Goal: Information Seeking & Learning: Understand process/instructions

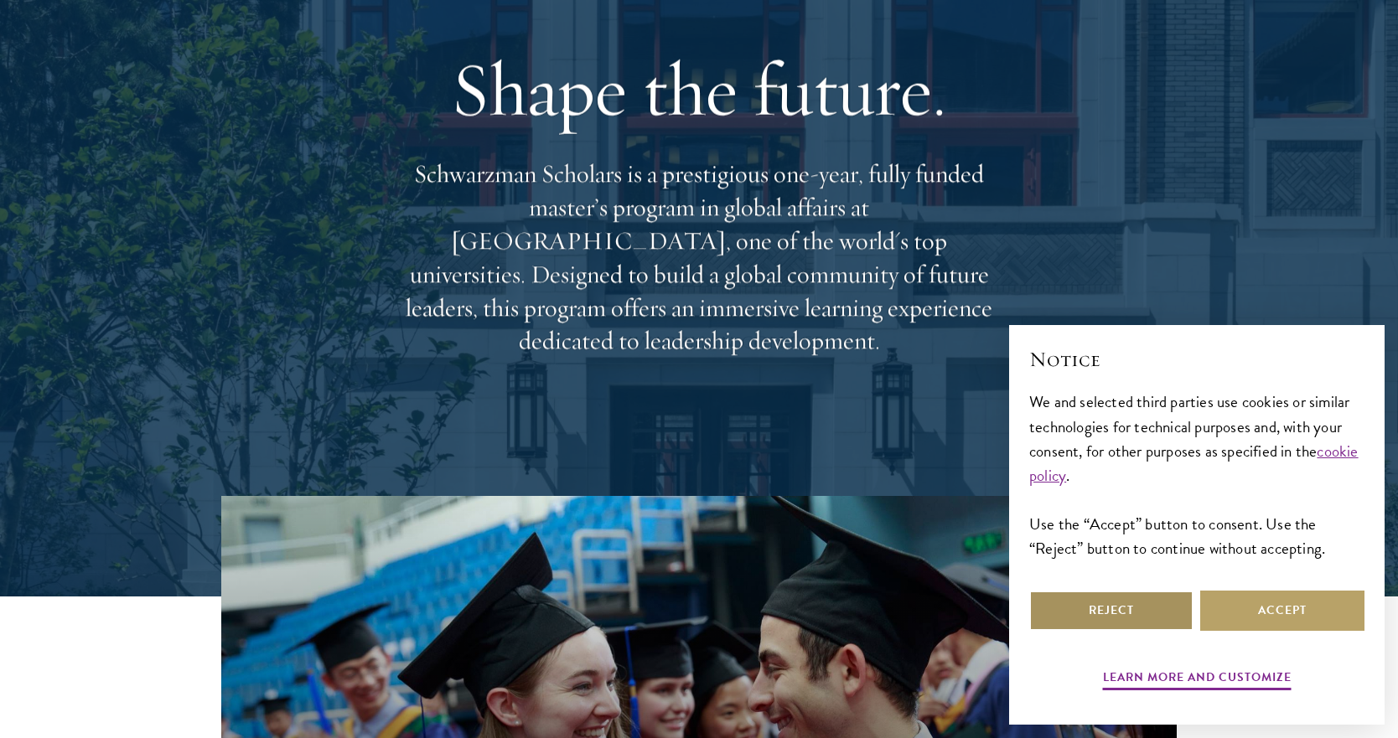
click at [1104, 612] on button "Reject" at bounding box center [1111, 611] width 164 height 40
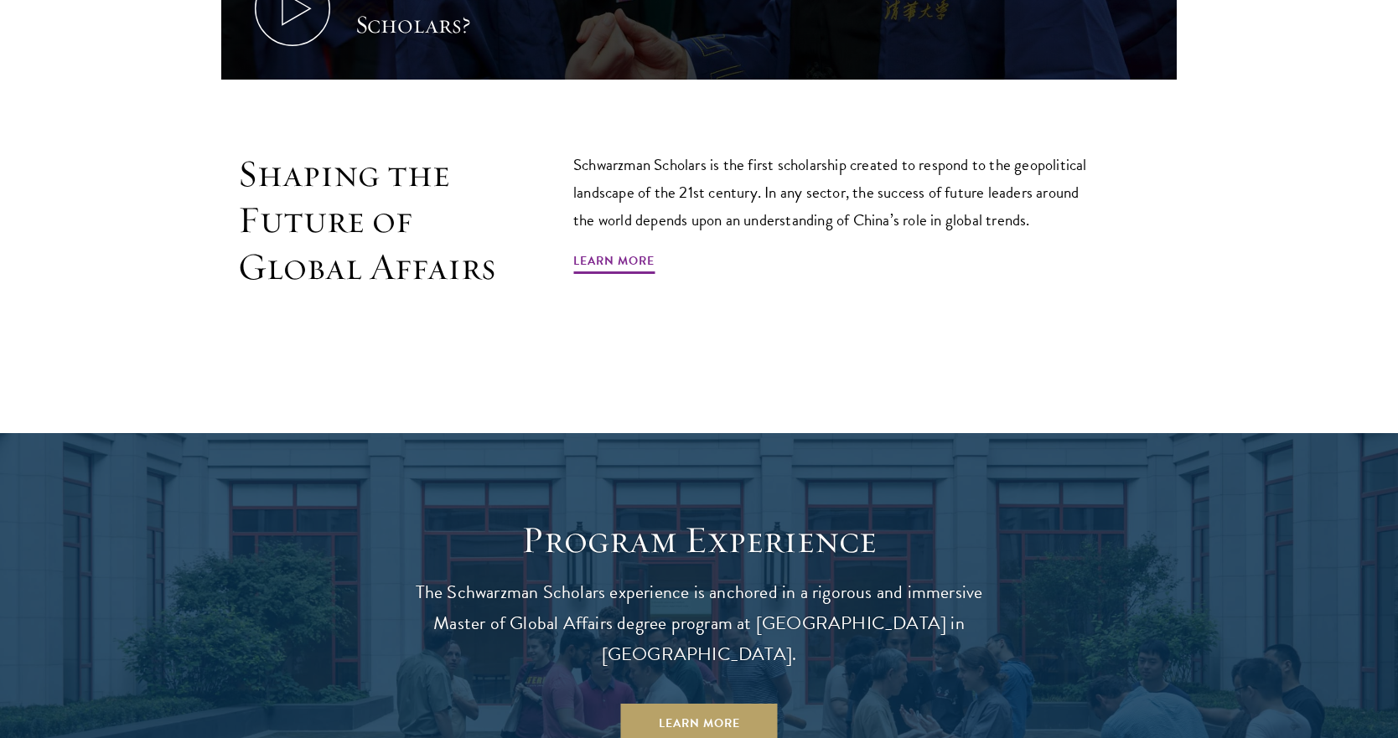
scroll to position [1099, 0]
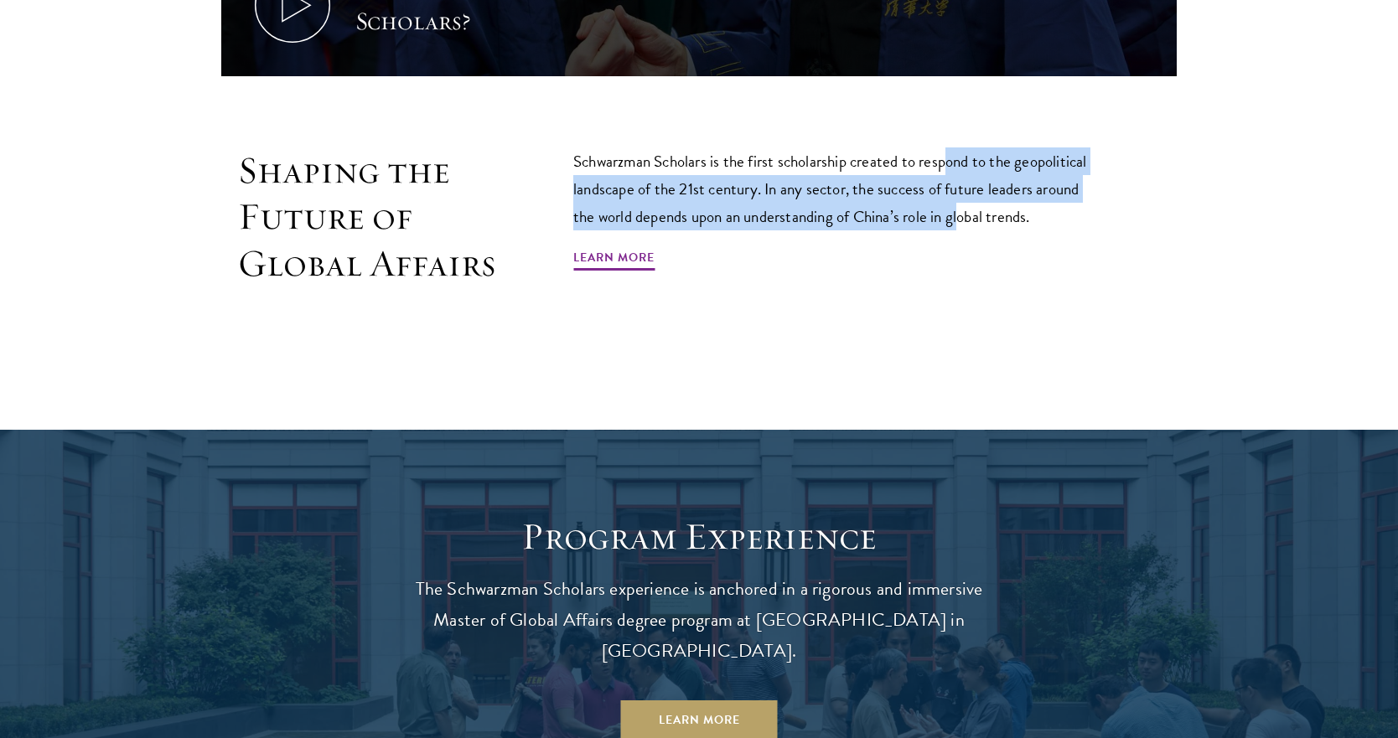
drag, startPoint x: 949, startPoint y: 164, endPoint x: 964, endPoint y: 201, distance: 40.2
click at [964, 201] on p "Schwarzman Scholars is the first scholarship created to respond to the geopolit…" at bounding box center [837, 188] width 528 height 83
click at [928, 183] on p "Schwarzman Scholars is the first scholarship created to respond to the geopolit…" at bounding box center [837, 188] width 528 height 83
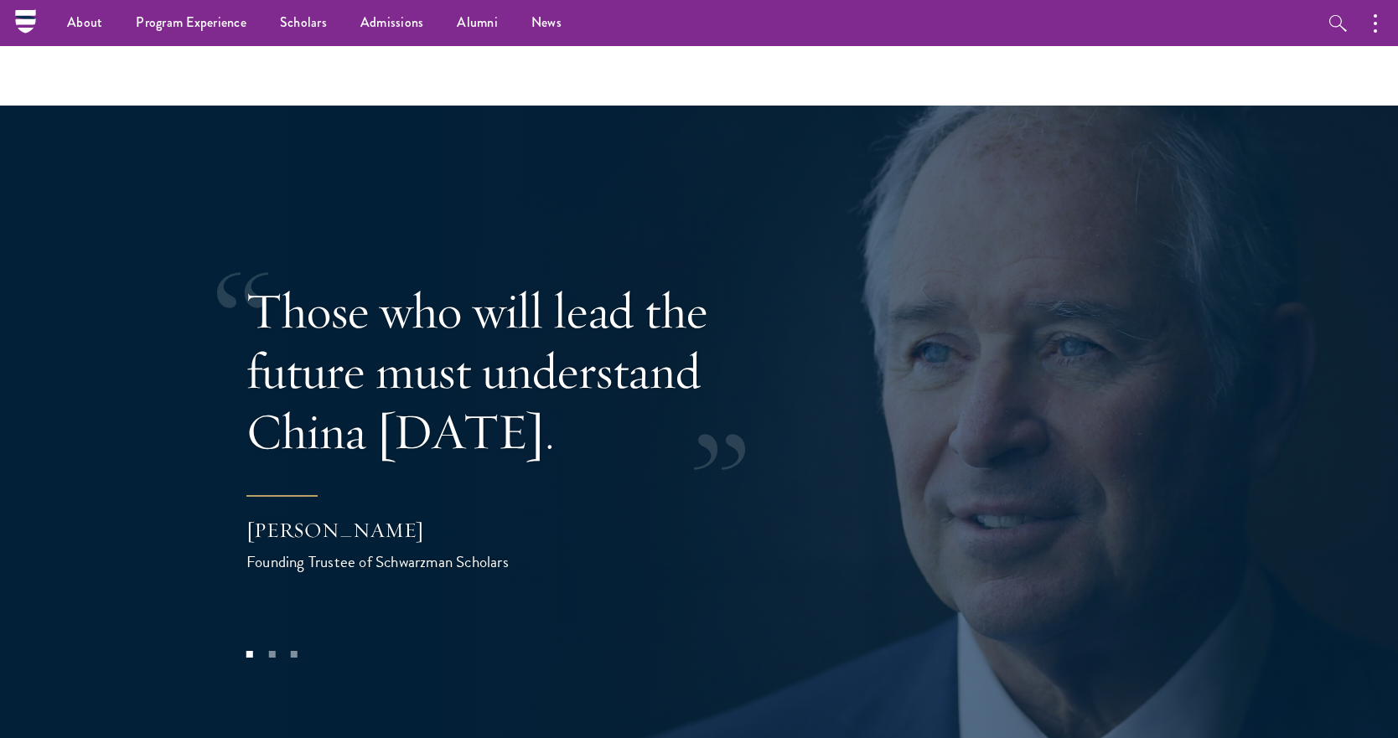
scroll to position [3273, 0]
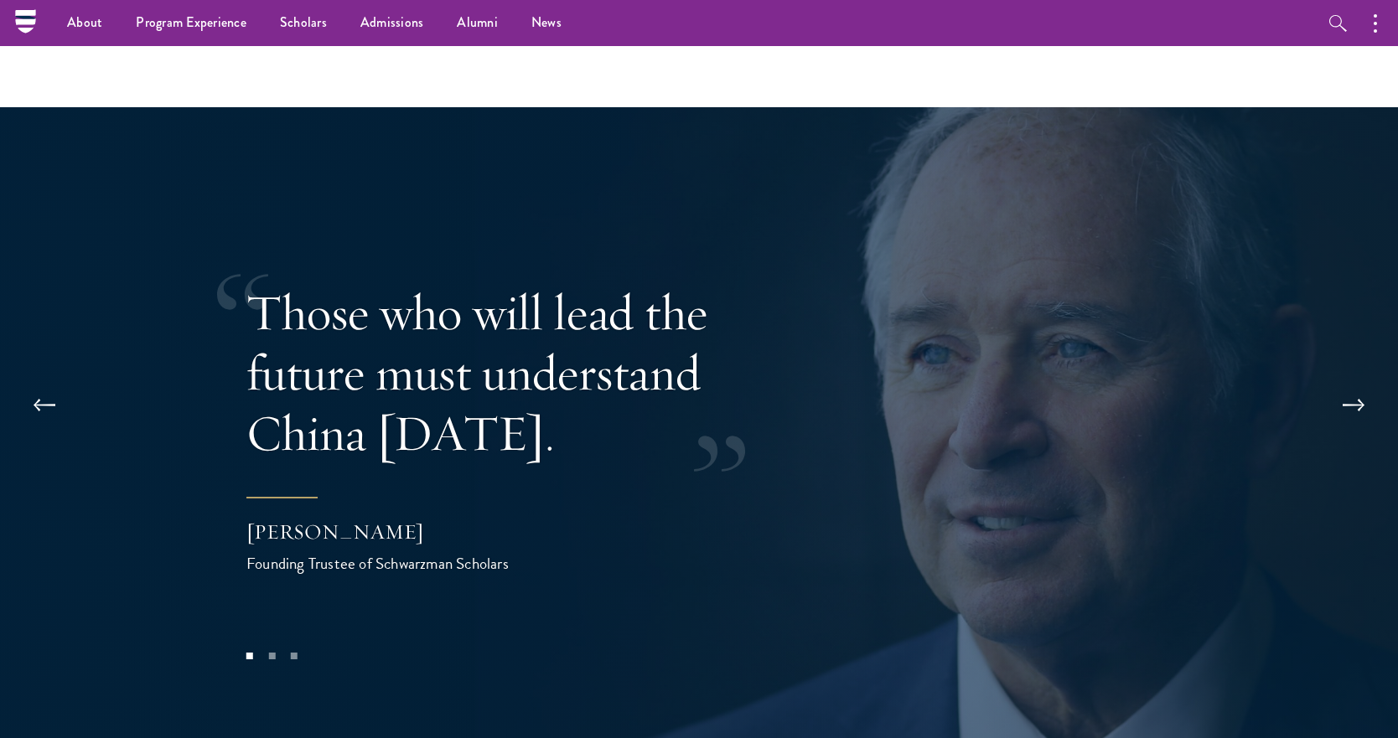
click at [1350, 382] on button at bounding box center [1353, 405] width 55 height 47
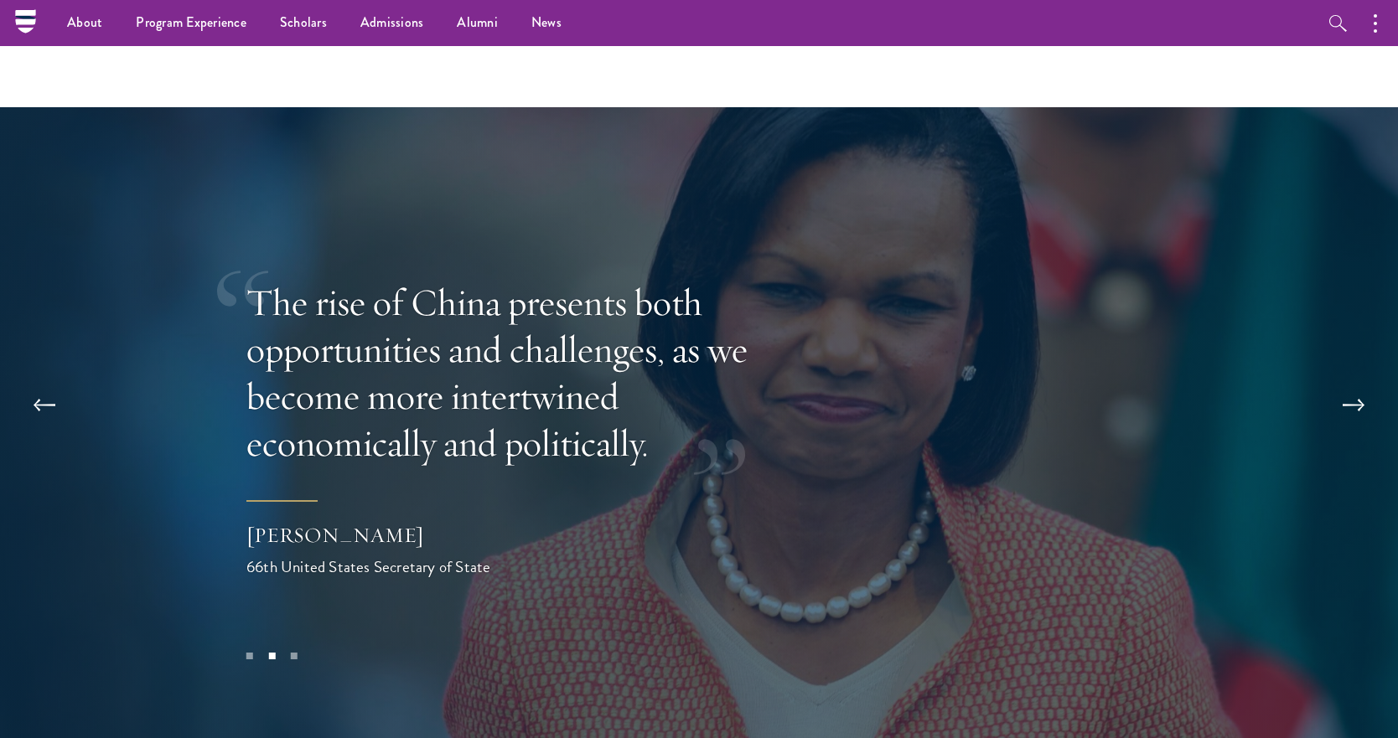
click at [1350, 382] on button at bounding box center [1353, 405] width 55 height 47
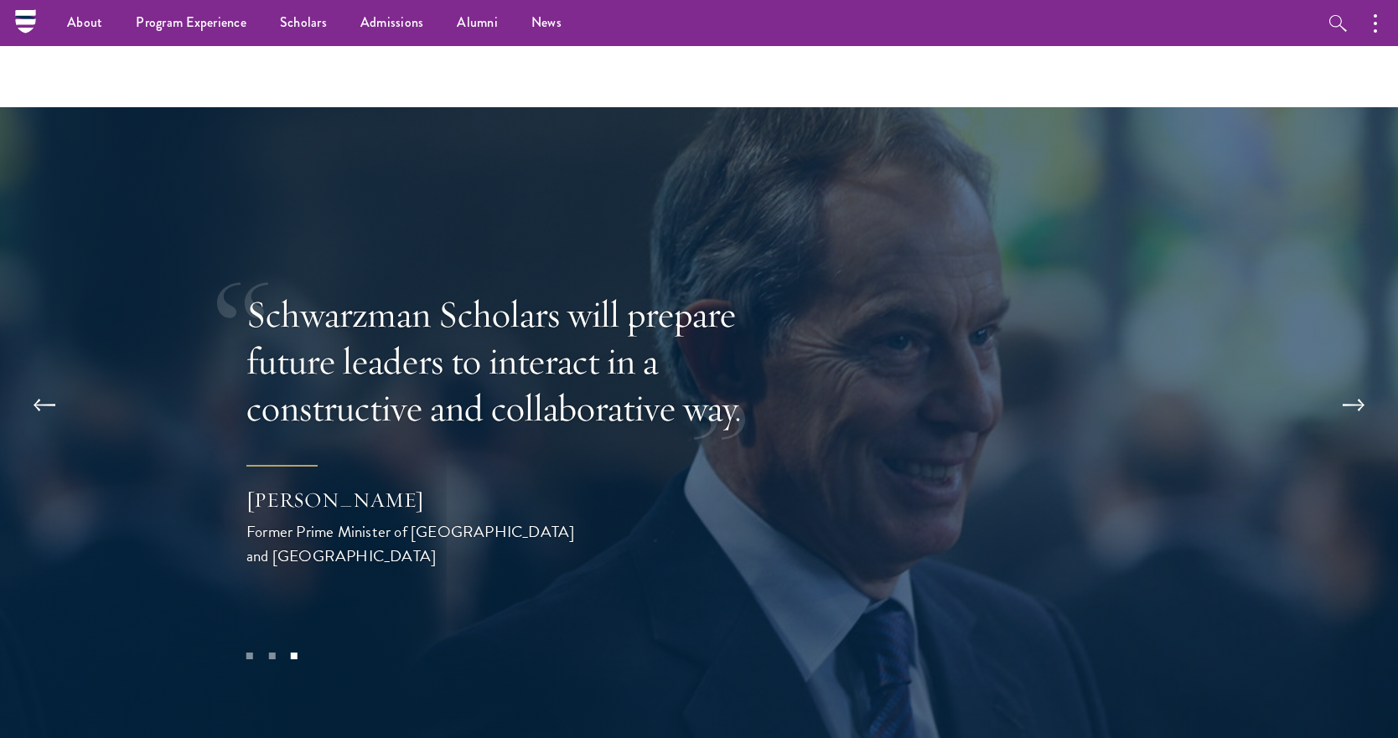
click at [1350, 382] on button at bounding box center [1353, 405] width 55 height 47
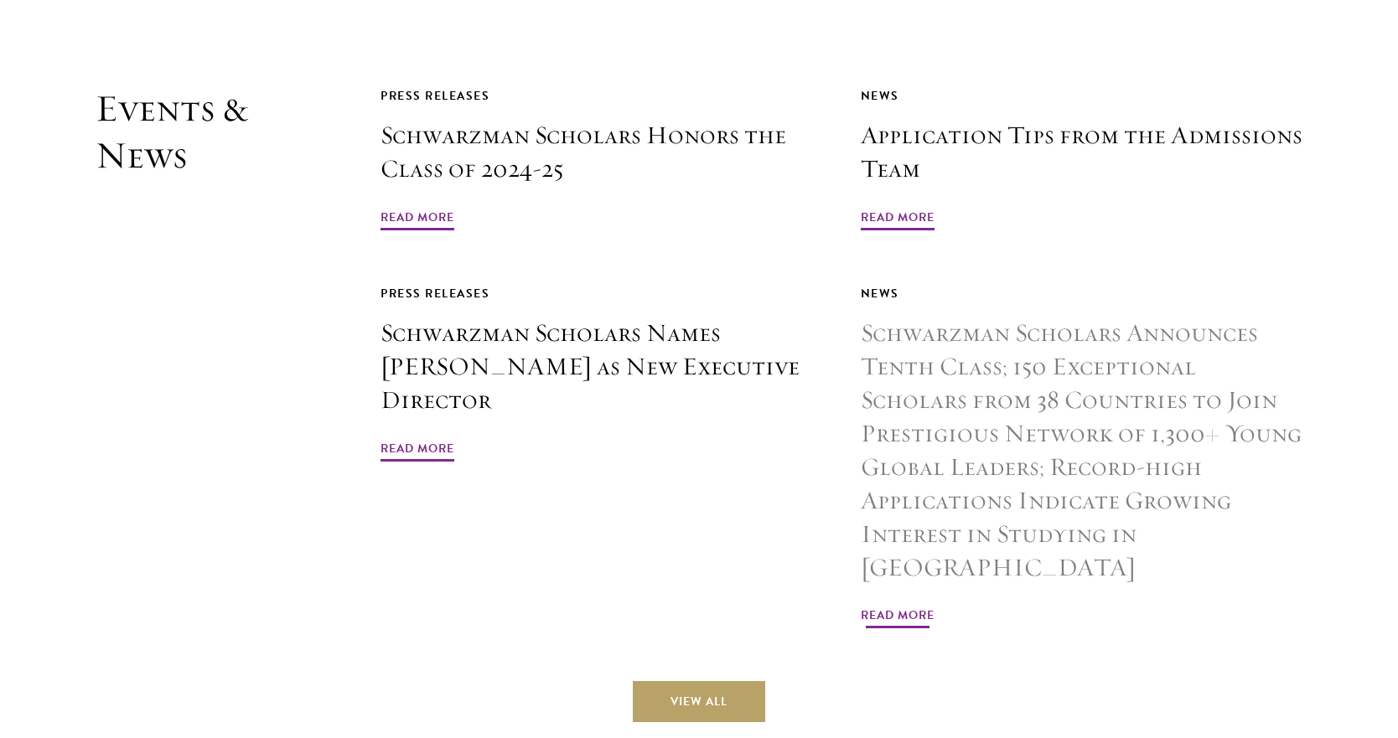
scroll to position [4032, 0]
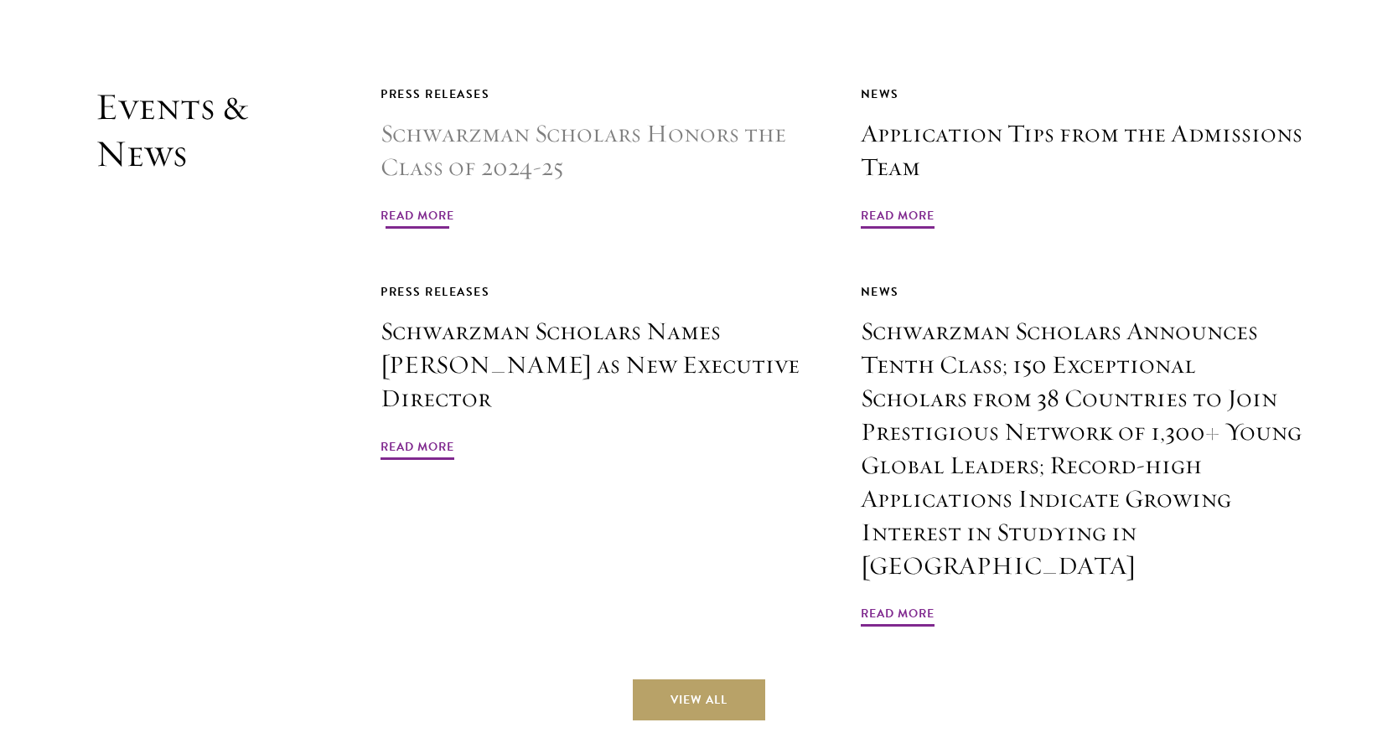
click at [482, 117] on h3 "Schwarzman Scholars Honors the Class of 2024-25" at bounding box center [601, 150] width 442 height 67
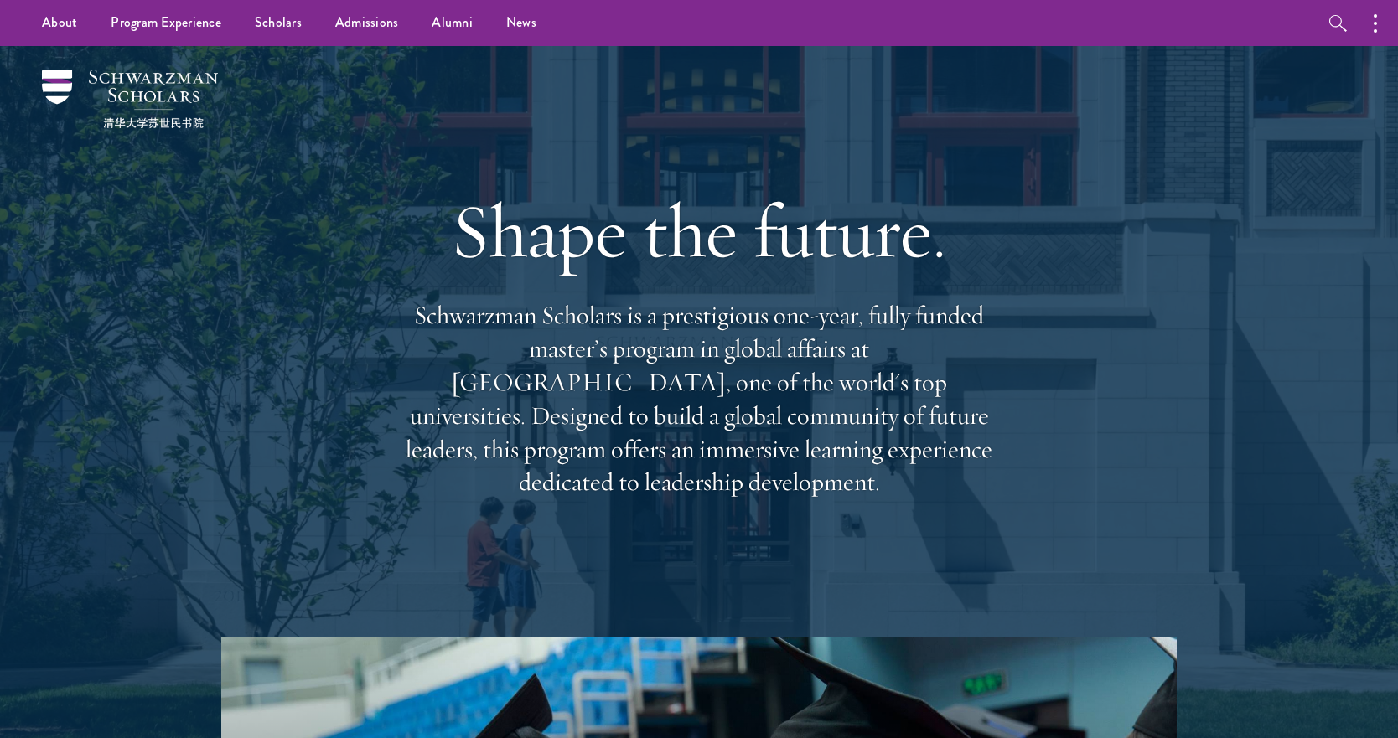
scroll to position [0, 0]
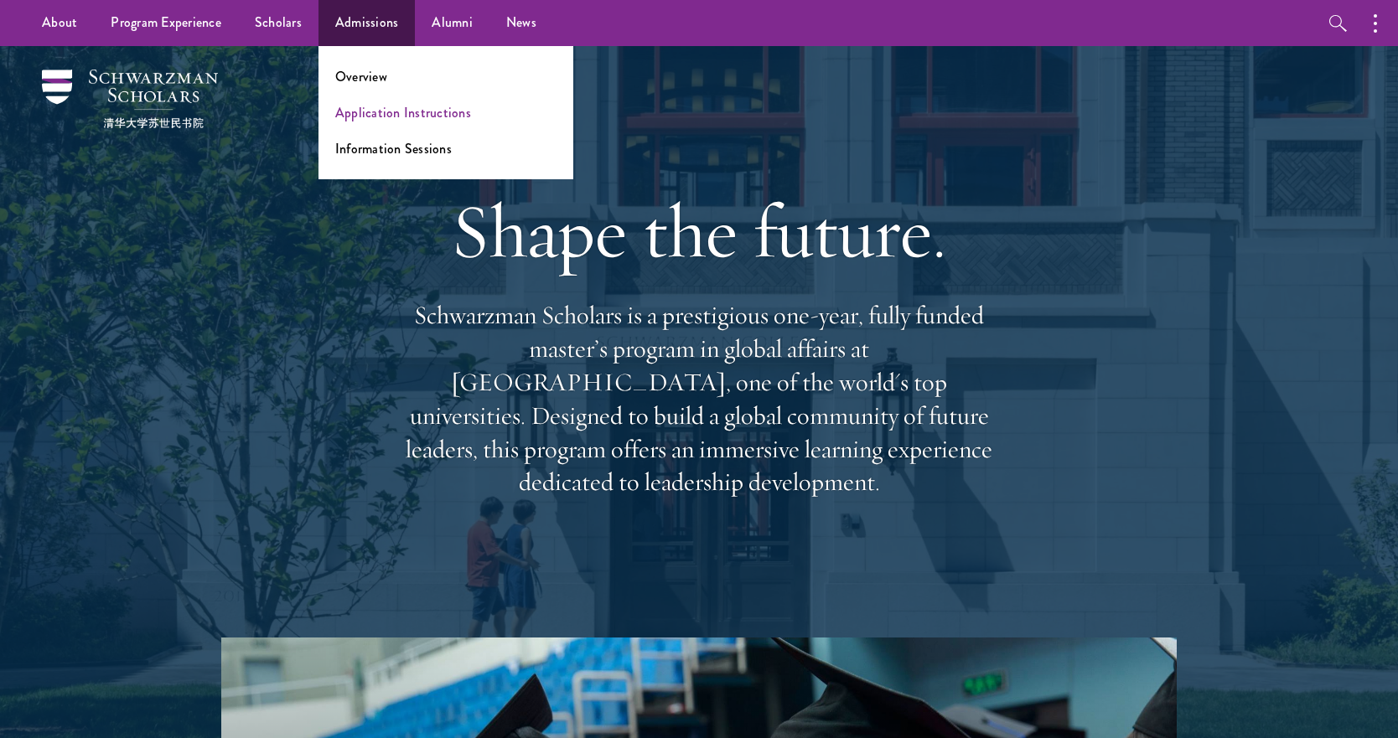
click at [371, 114] on link "Application Instructions" at bounding box center [403, 112] width 136 height 19
click at [400, 113] on link "Application Instructions" at bounding box center [403, 112] width 136 height 19
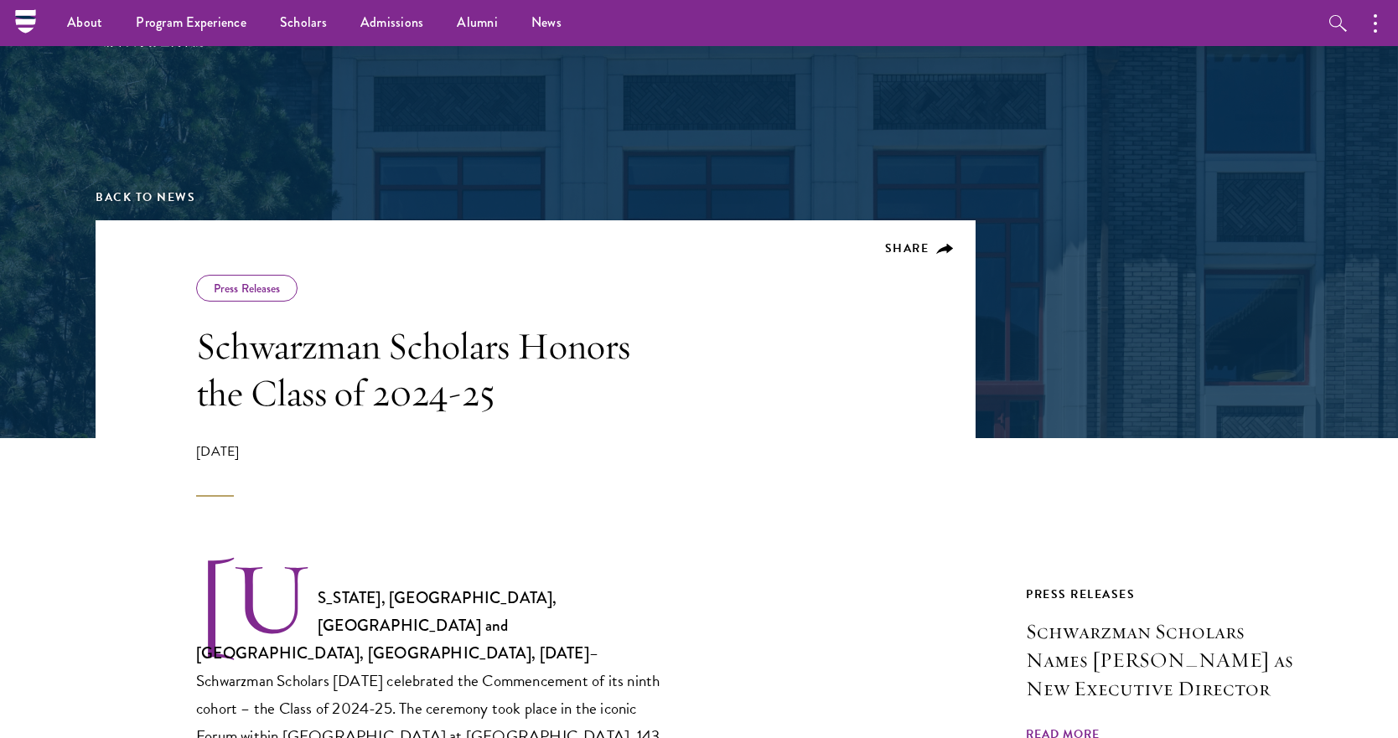
scroll to position [63, 0]
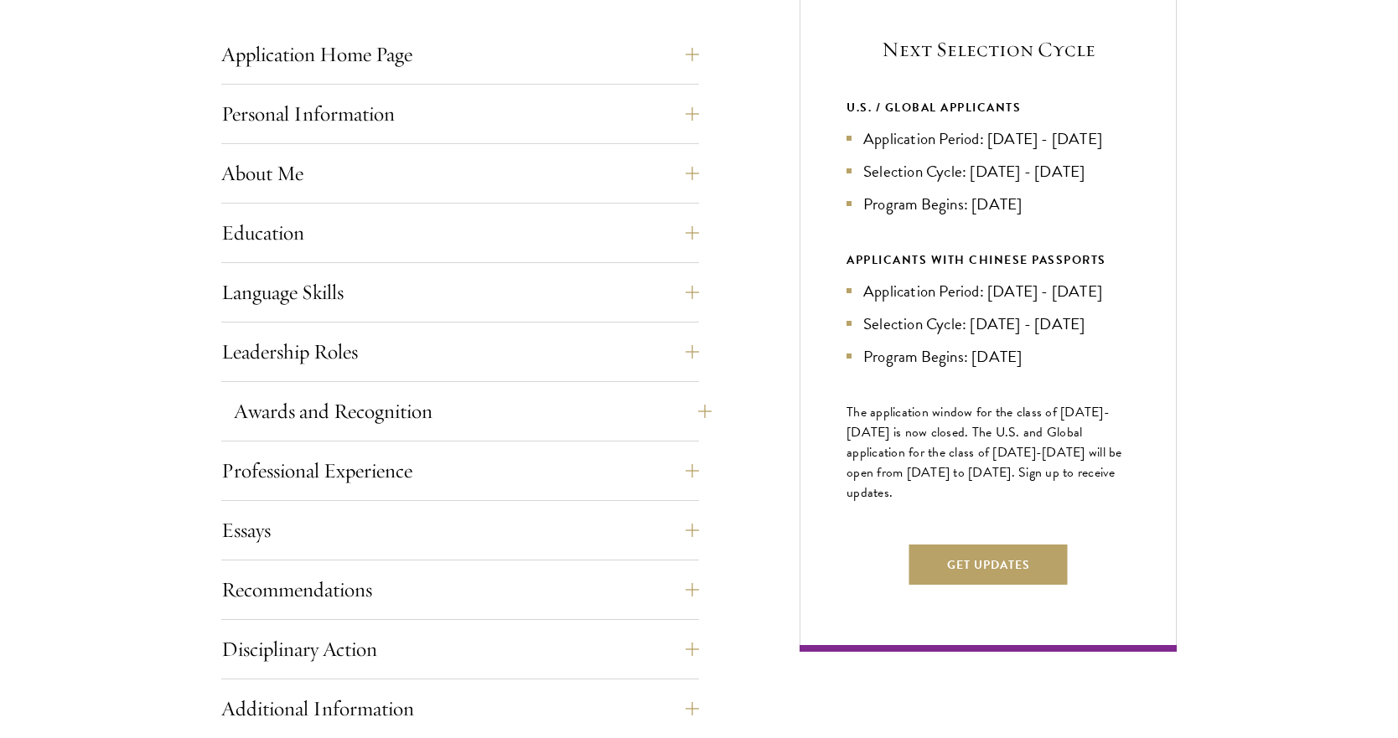
scroll to position [699, 0]
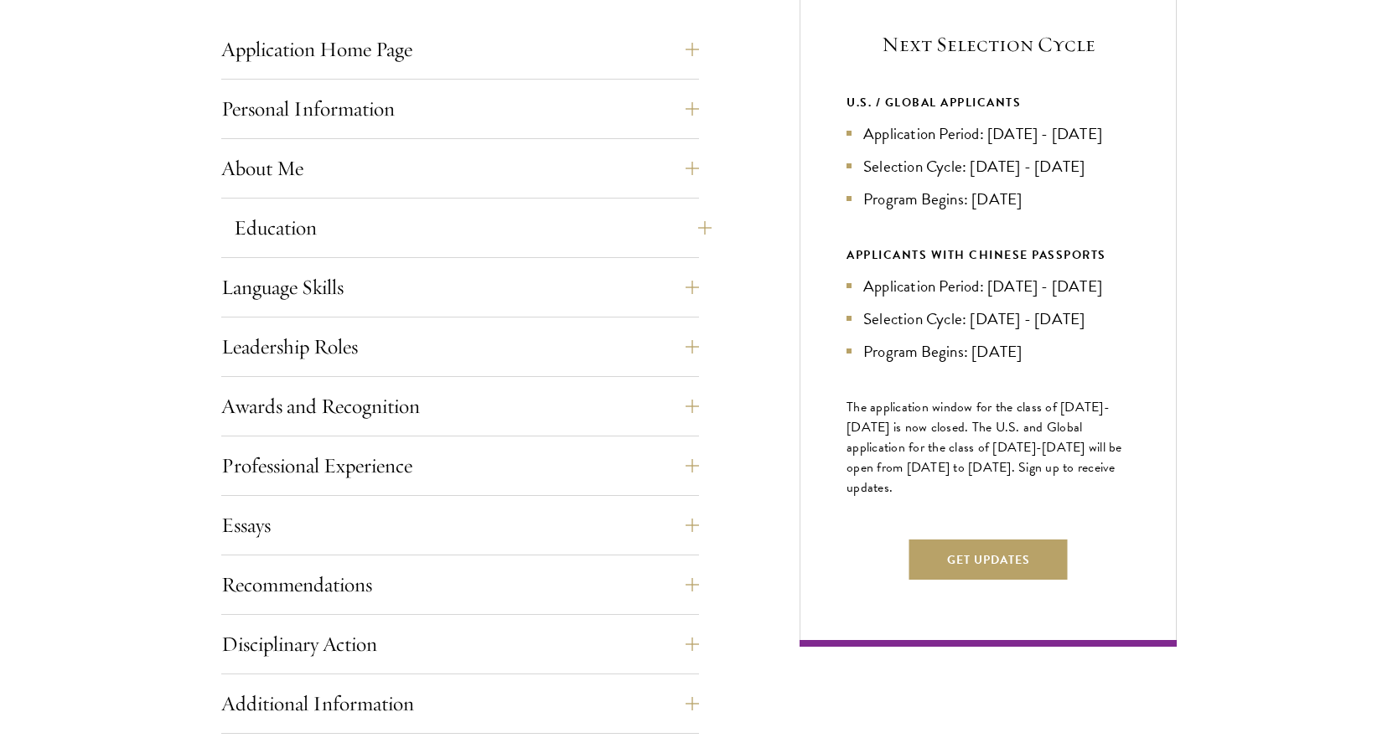
click at [506, 220] on button "Education" at bounding box center [473, 228] width 478 height 40
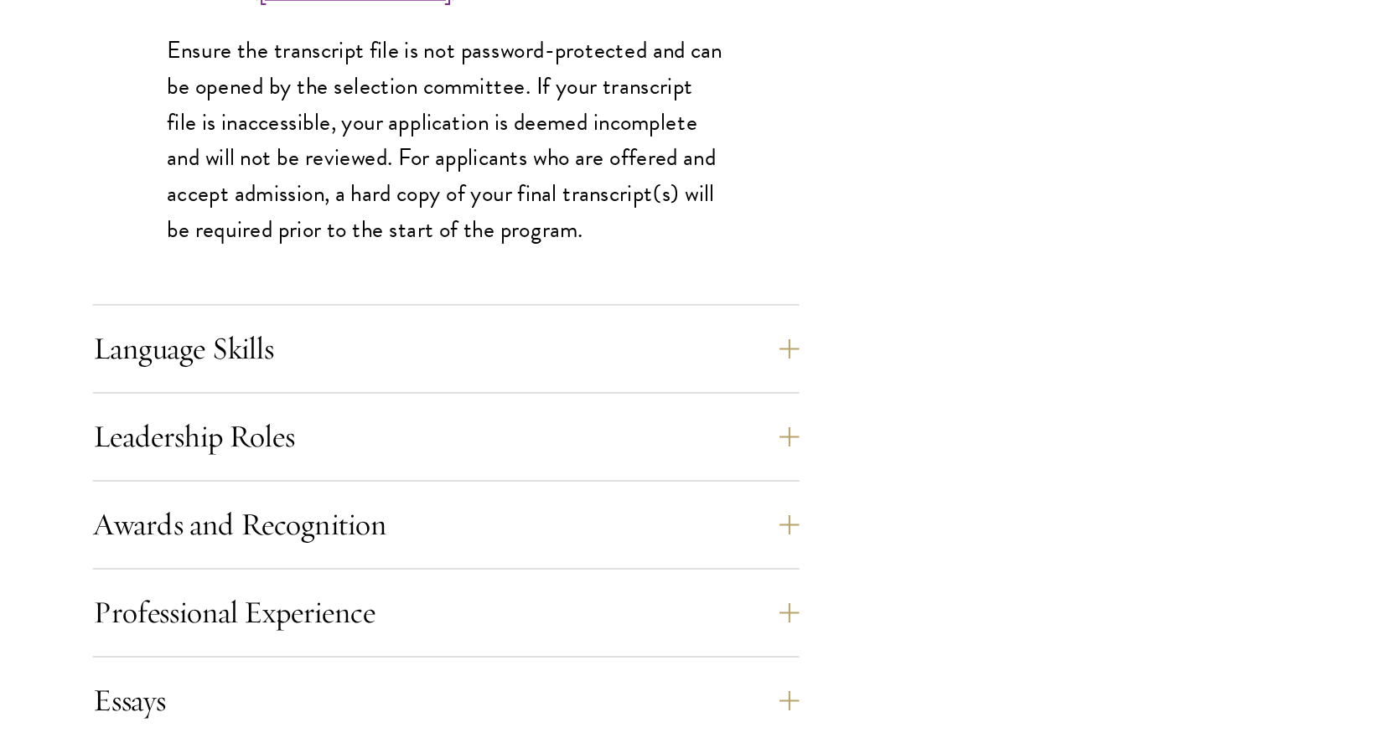
scroll to position [2483, 0]
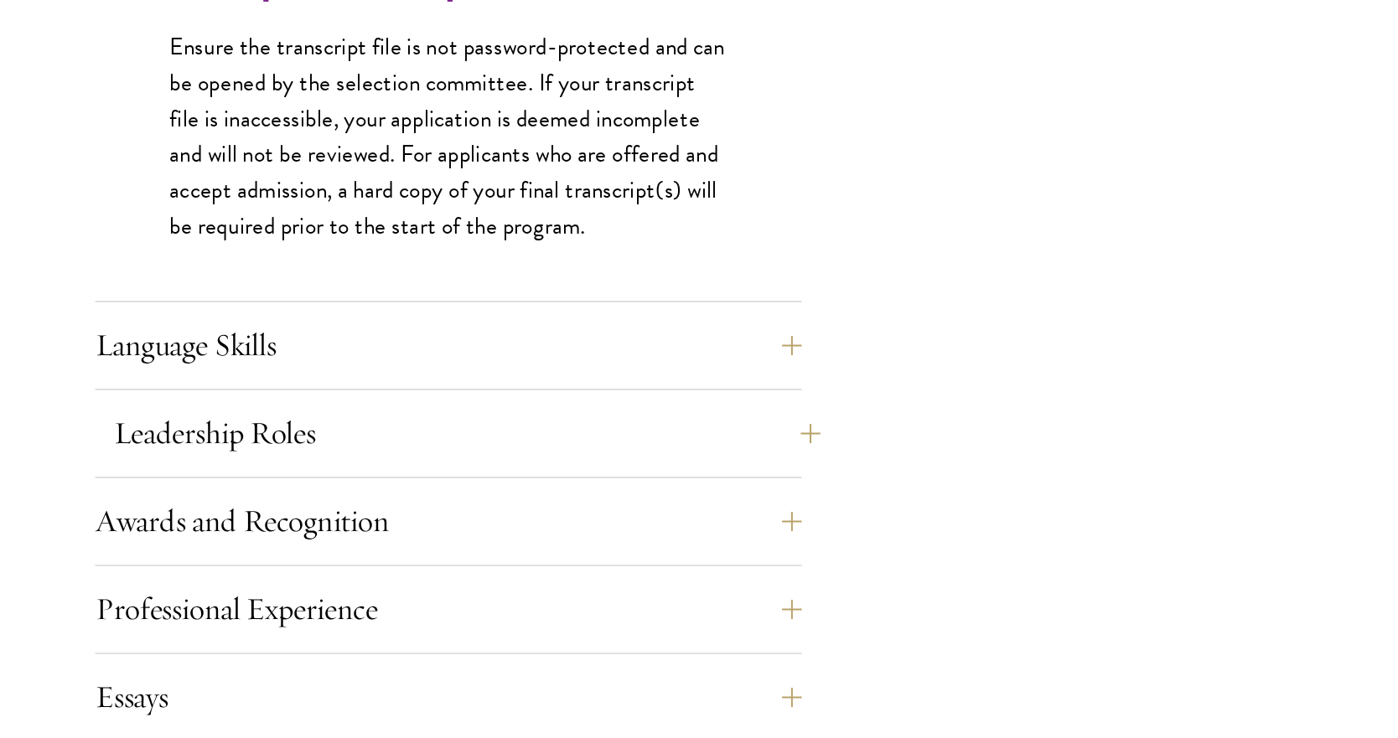
click at [322, 512] on button "Leadership Roles" at bounding box center [473, 532] width 478 height 40
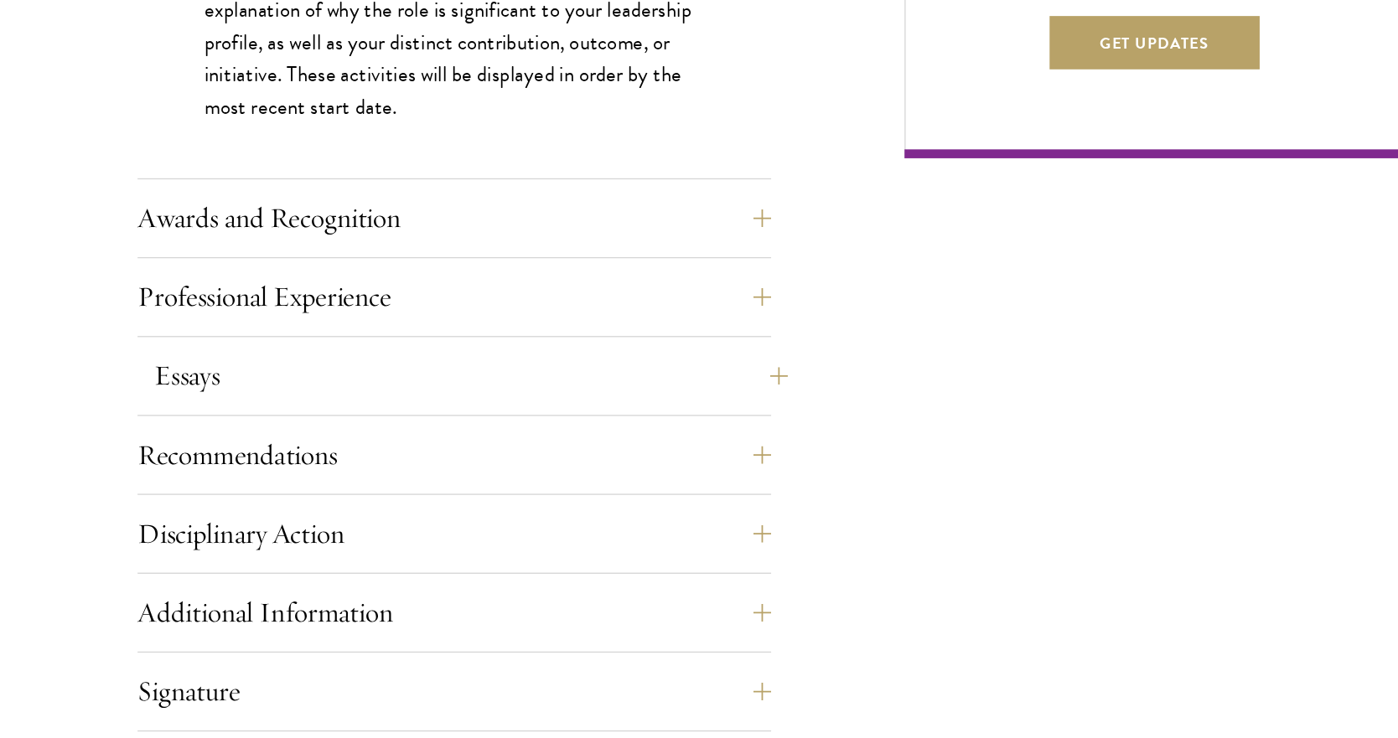
scroll to position [1048, 0]
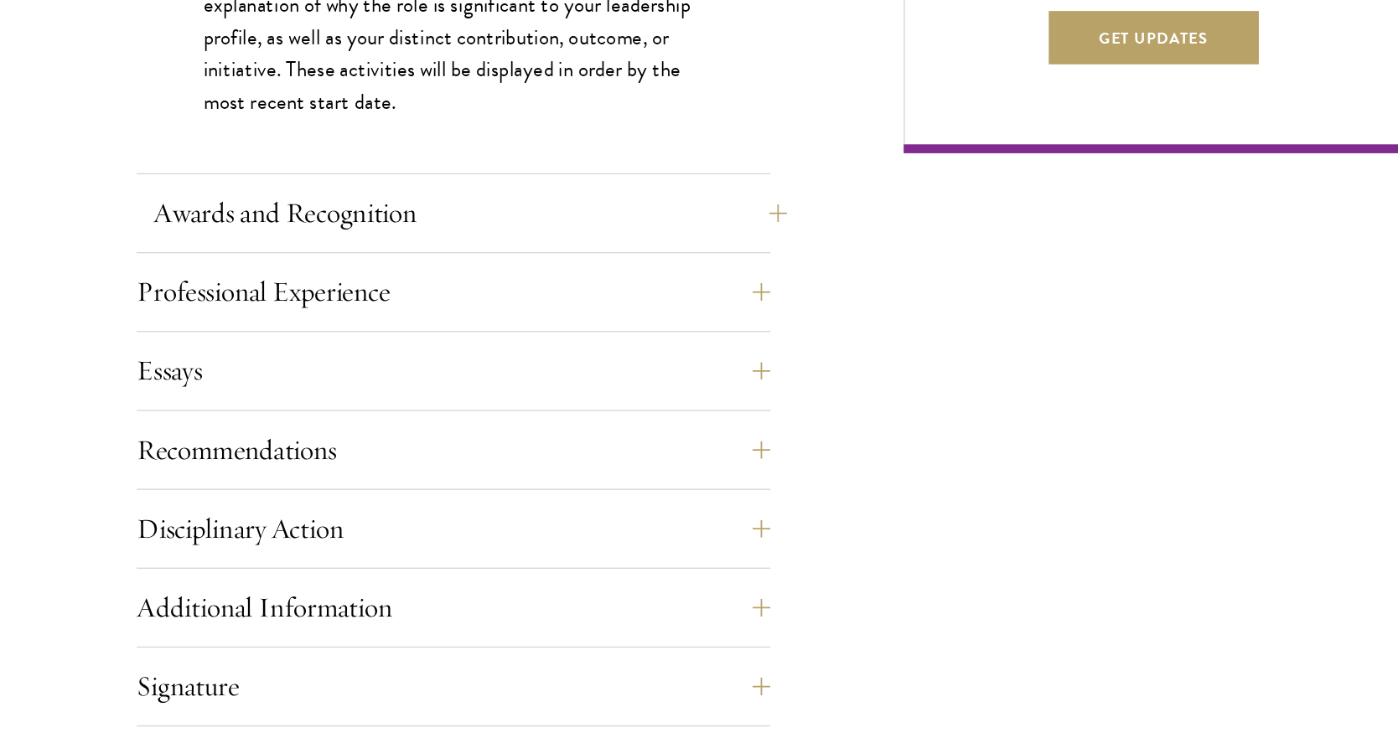
click at [326, 323] on button "Awards and Recognition" at bounding box center [473, 343] width 478 height 40
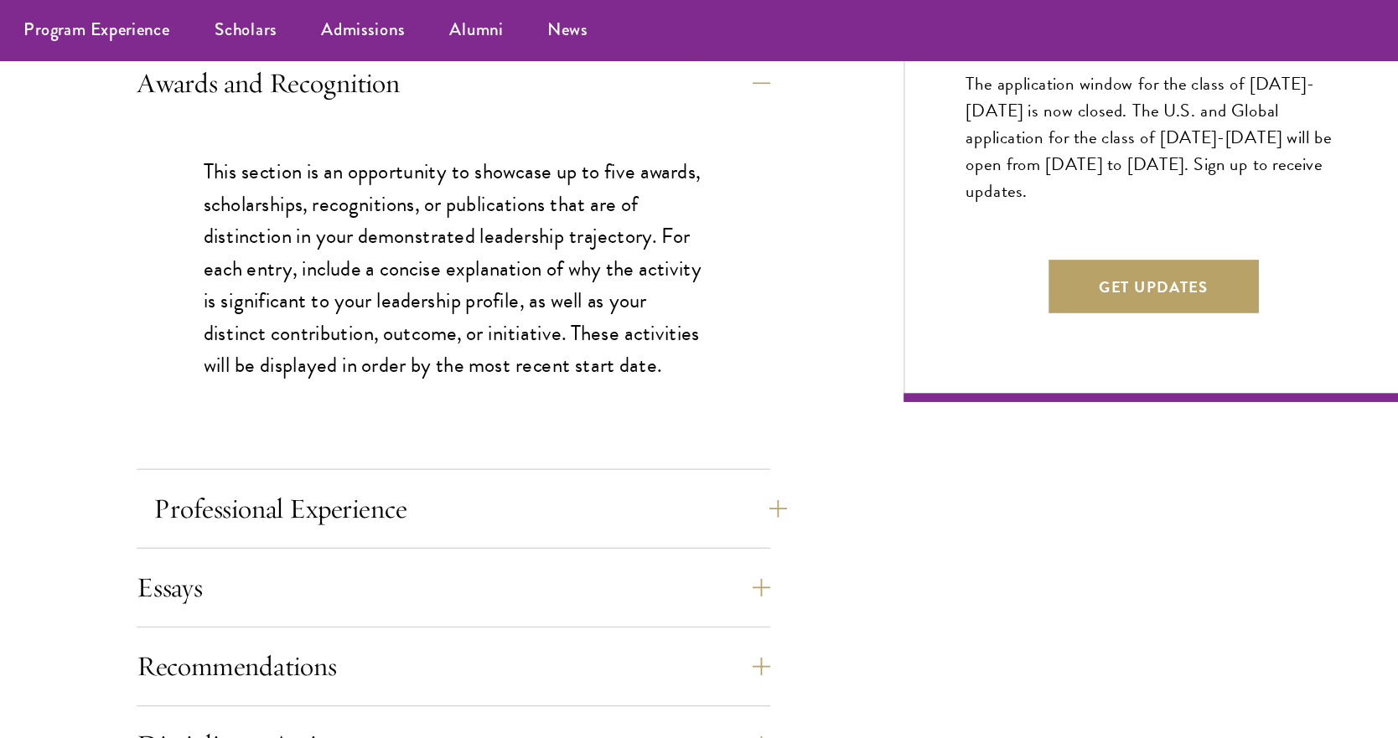
scroll to position [1038, 0]
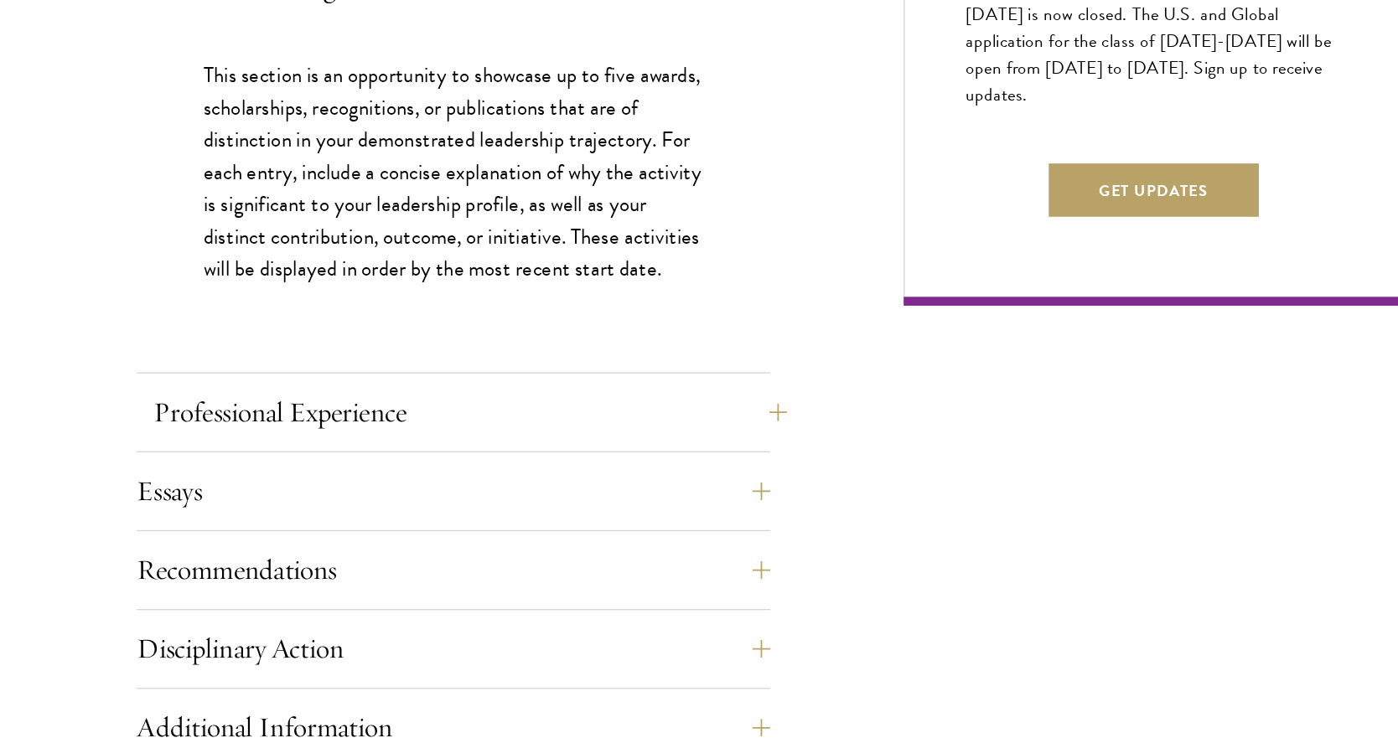
click at [323, 368] on button "Professional Experience" at bounding box center [473, 388] width 478 height 40
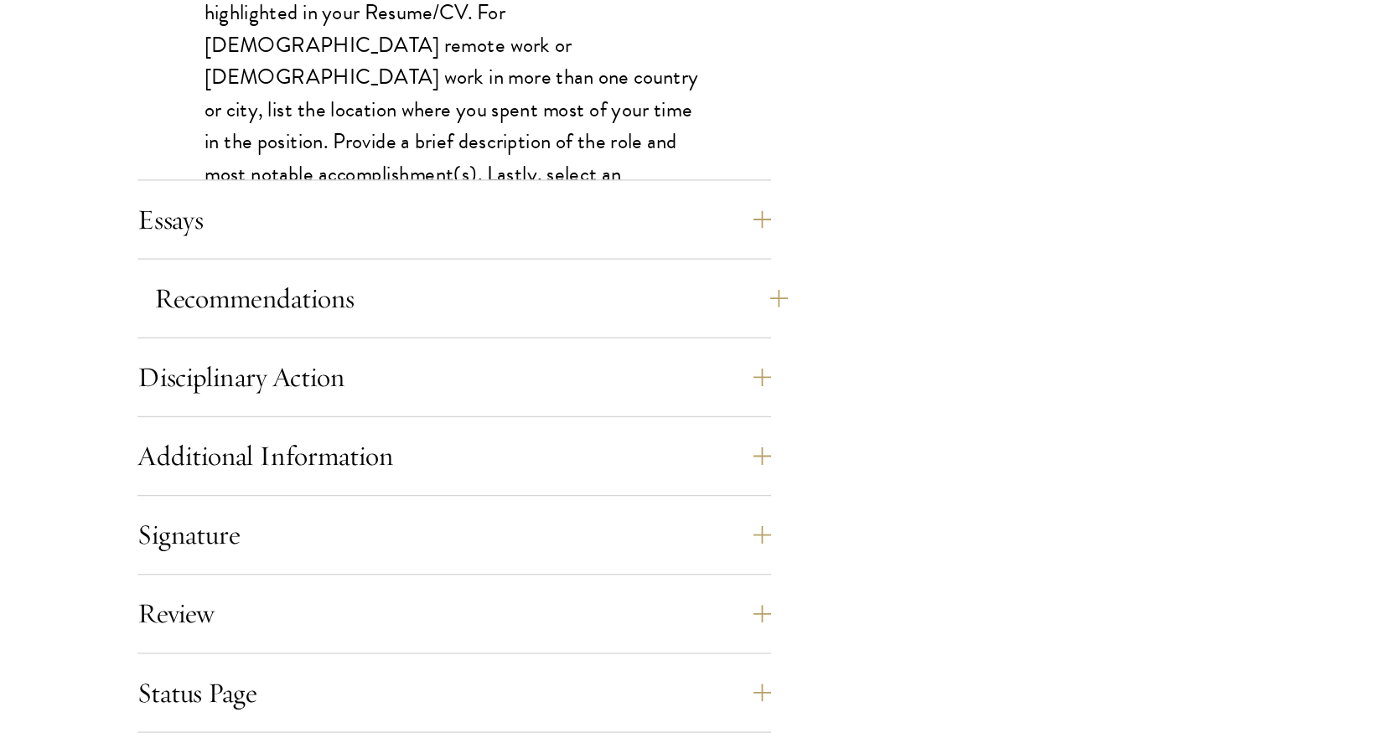
scroll to position [1383, 0]
click at [287, 326] on div "Essays Each applicant is required to provide two essays and two short answer re…" at bounding box center [460, 351] width 478 height 50
click at [293, 326] on button "Essays" at bounding box center [473, 346] width 478 height 40
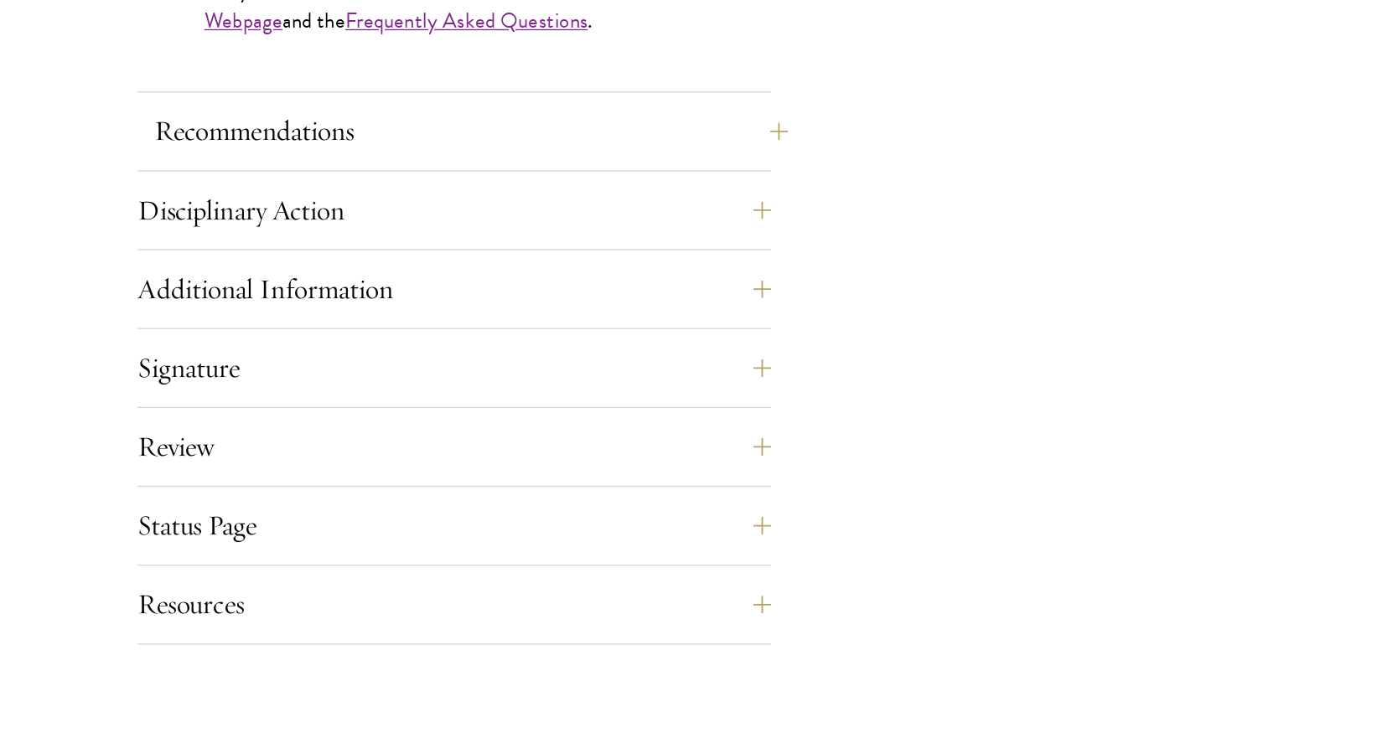
scroll to position [1558, 0]
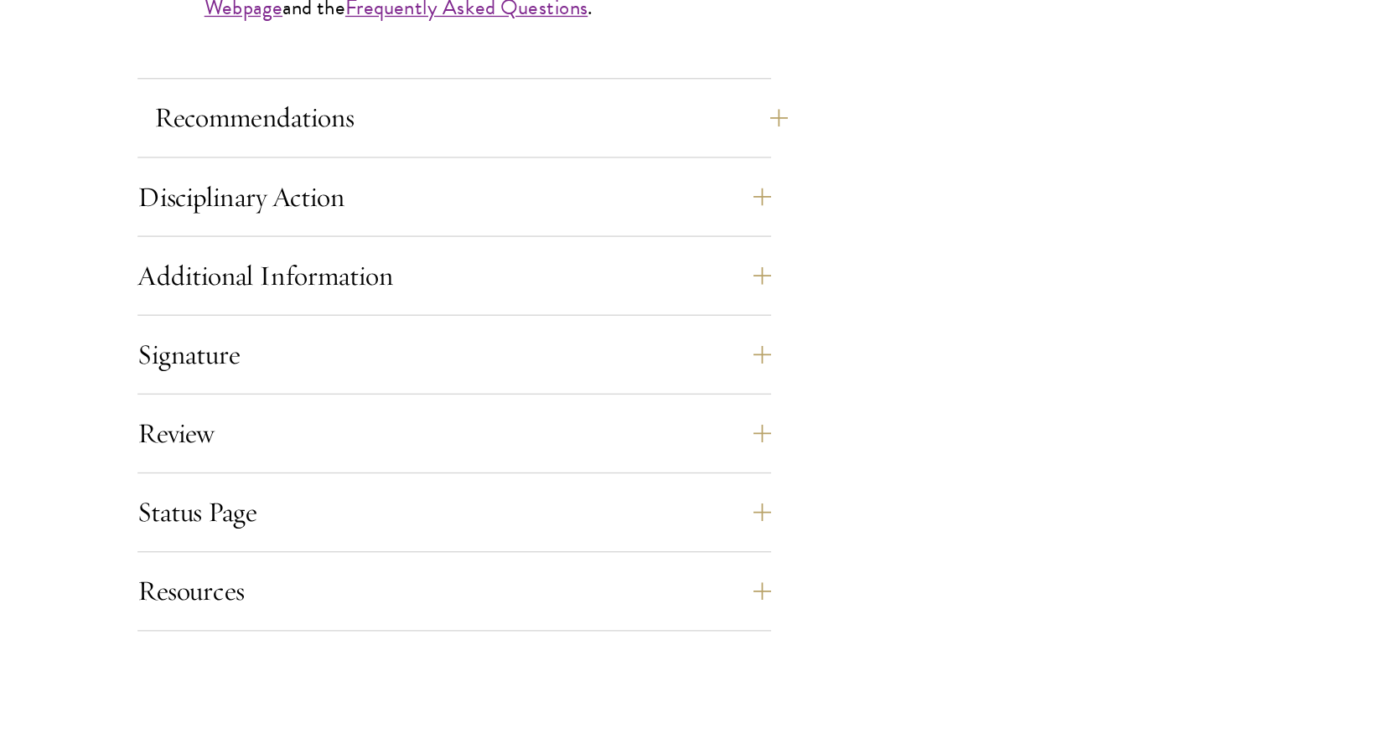
click at [272, 251] on button "Recommendations" at bounding box center [473, 271] width 478 height 40
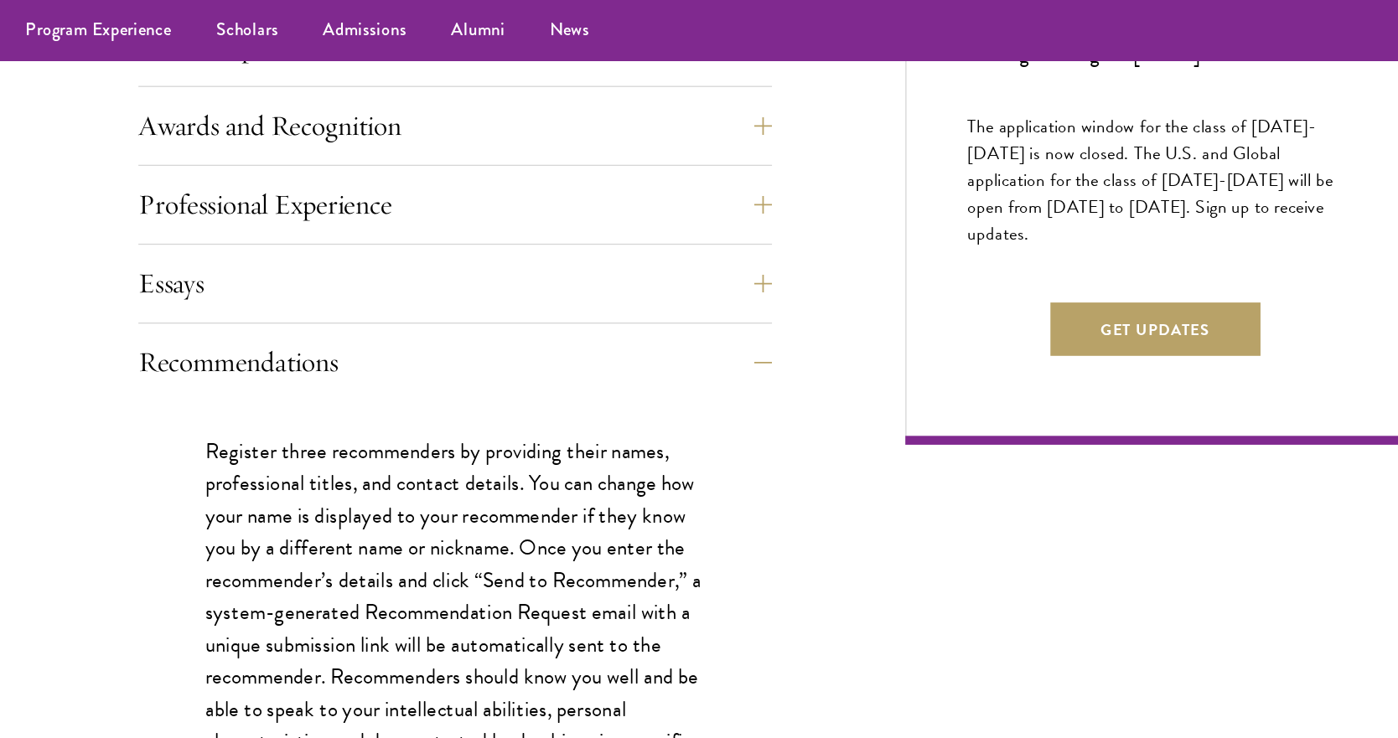
scroll to position [1001, 0]
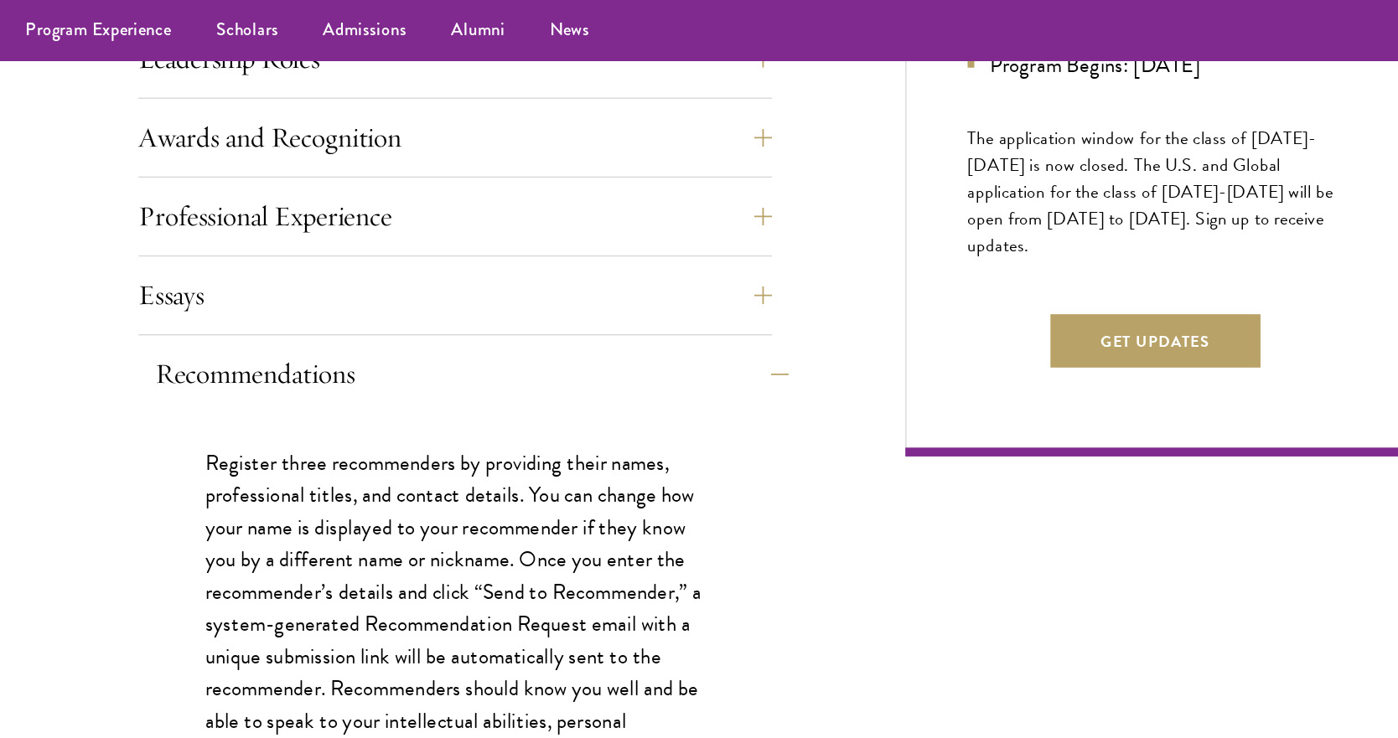
click at [375, 294] on button "Recommendations" at bounding box center [473, 282] width 478 height 40
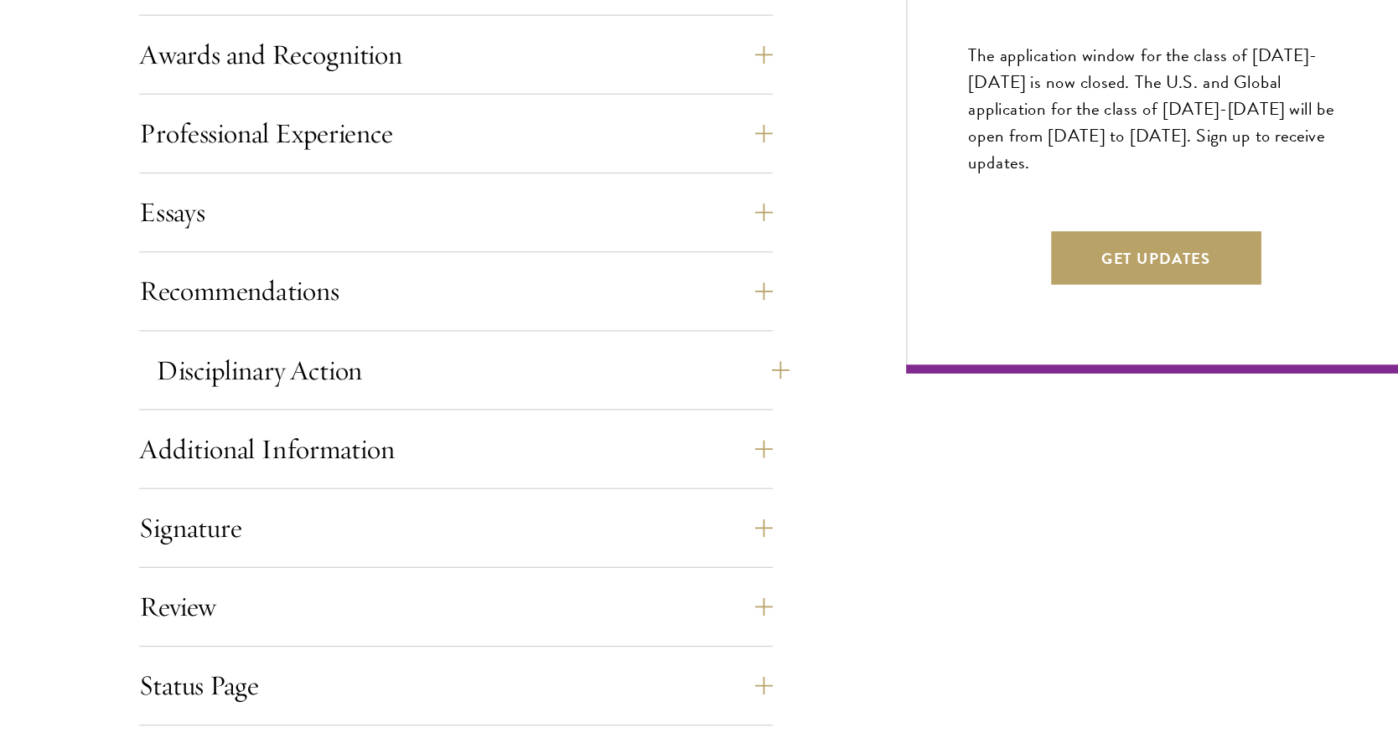
click at [308, 322] on button "Disciplinary Action" at bounding box center [473, 342] width 478 height 40
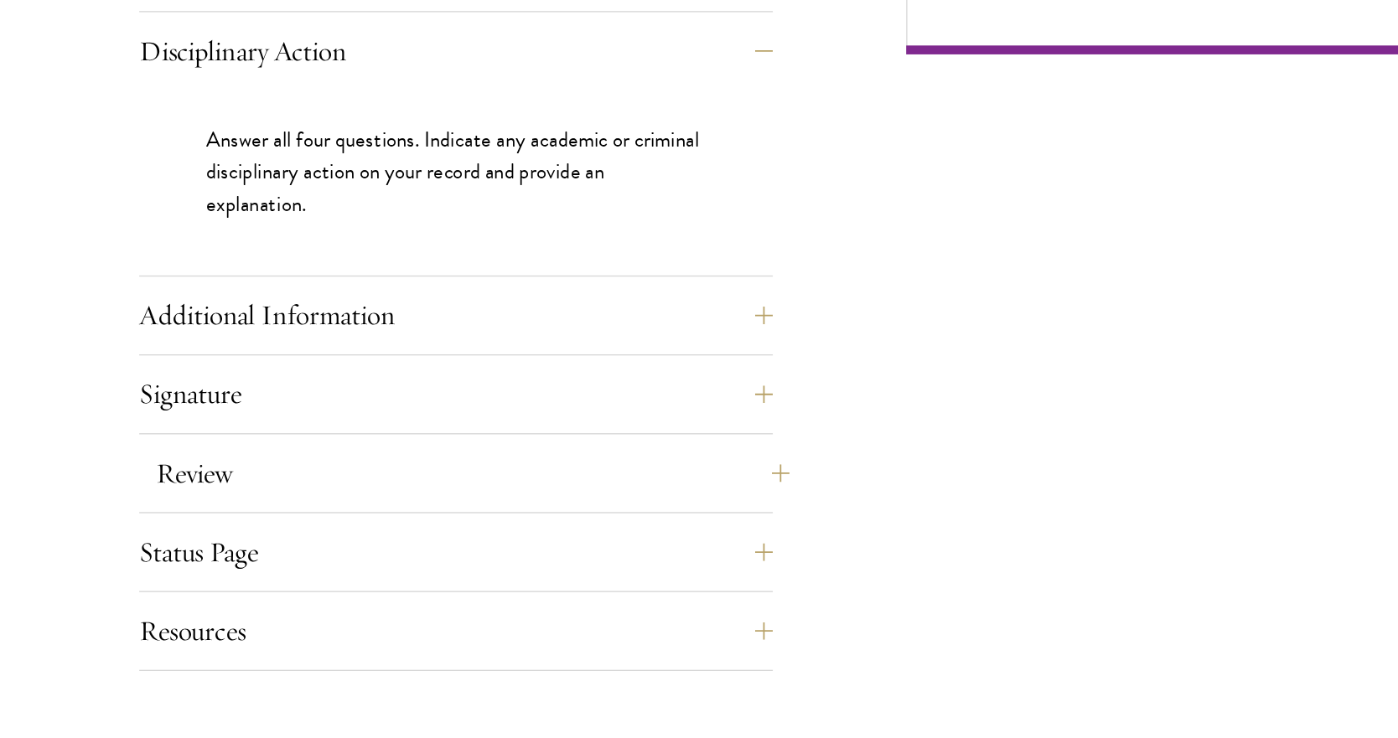
scroll to position [1124, 0]
click at [323, 458] on button "Signature" at bounding box center [473, 478] width 478 height 40
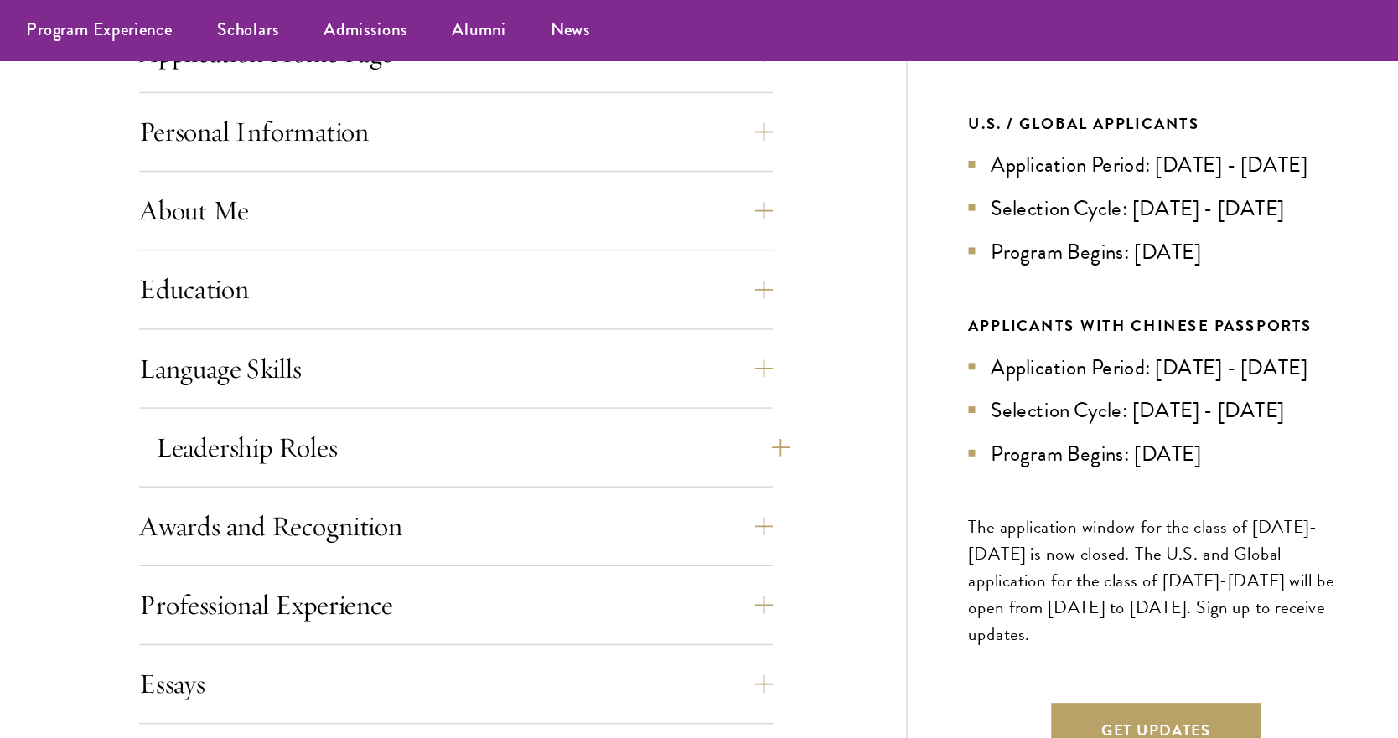
scroll to position [682, 0]
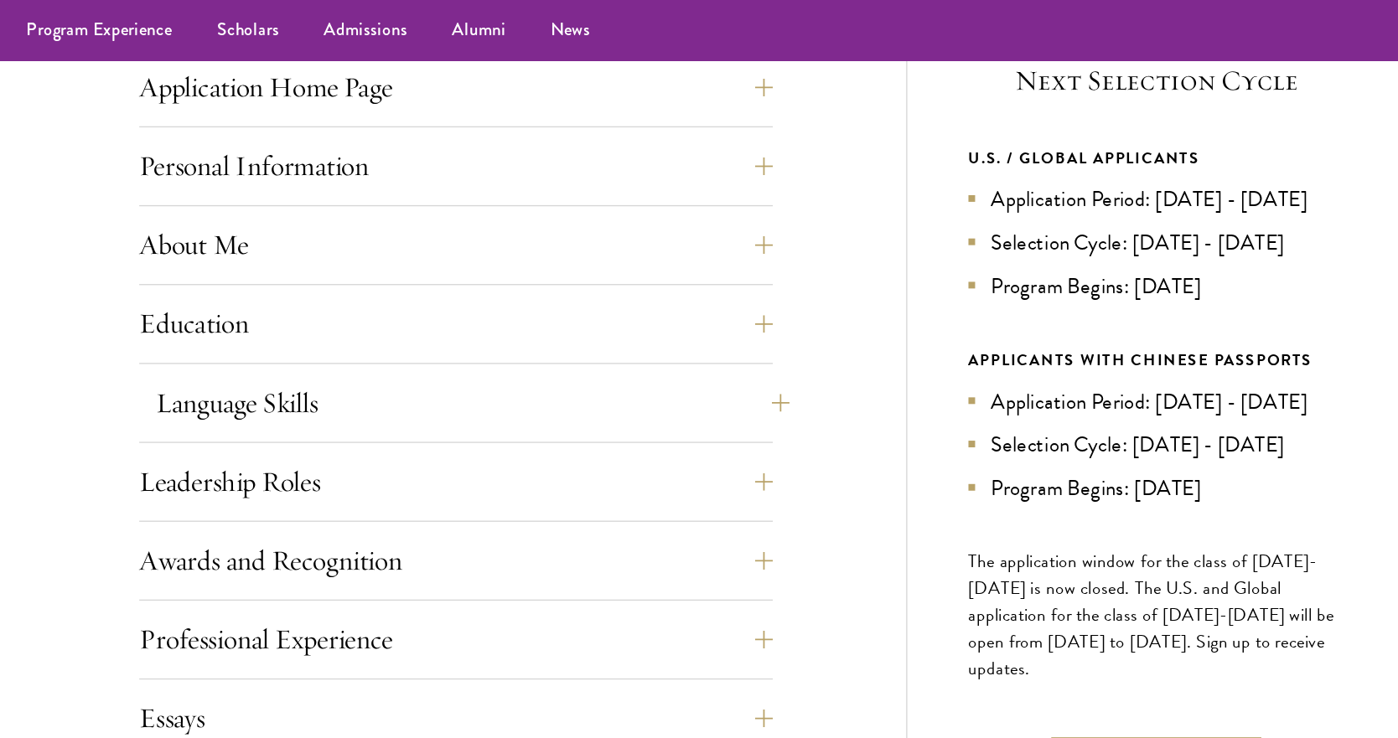
click at [318, 300] on button "Language Skills" at bounding box center [473, 304] width 478 height 40
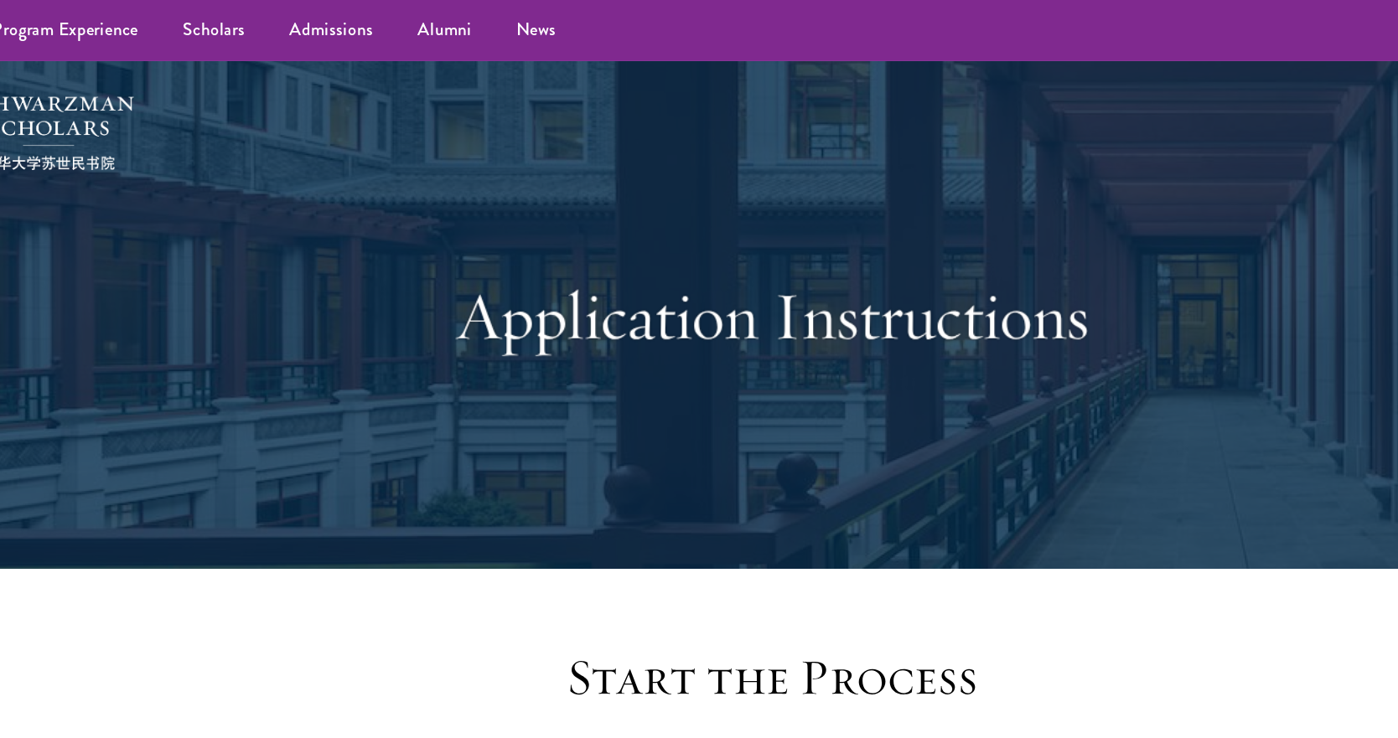
scroll to position [0, 0]
